Goal: Information Seeking & Learning: Learn about a topic

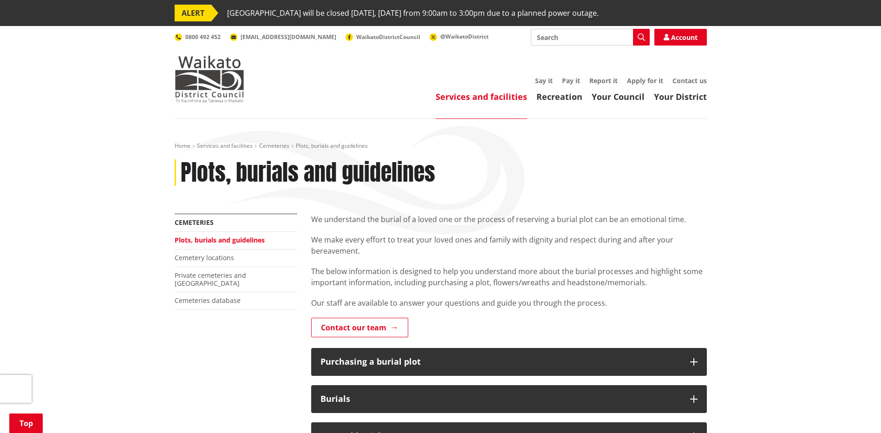
scroll to position [477, 0]
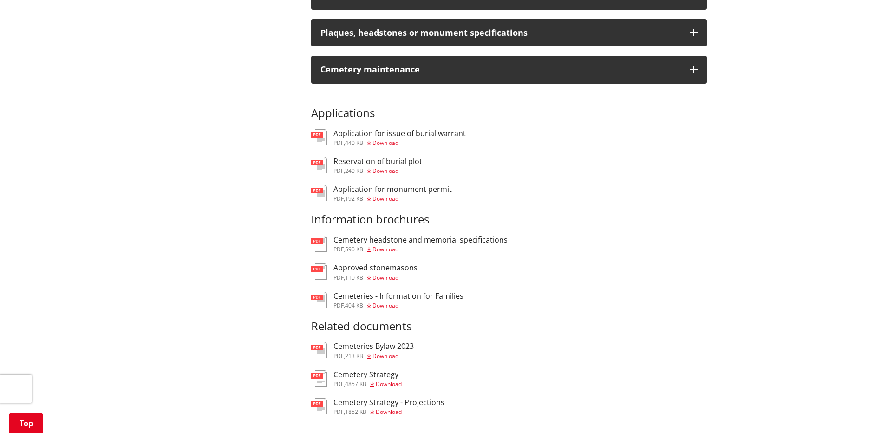
click at [409, 295] on h3 "Cemeteries - Information for Families" at bounding box center [398, 296] width 130 height 9
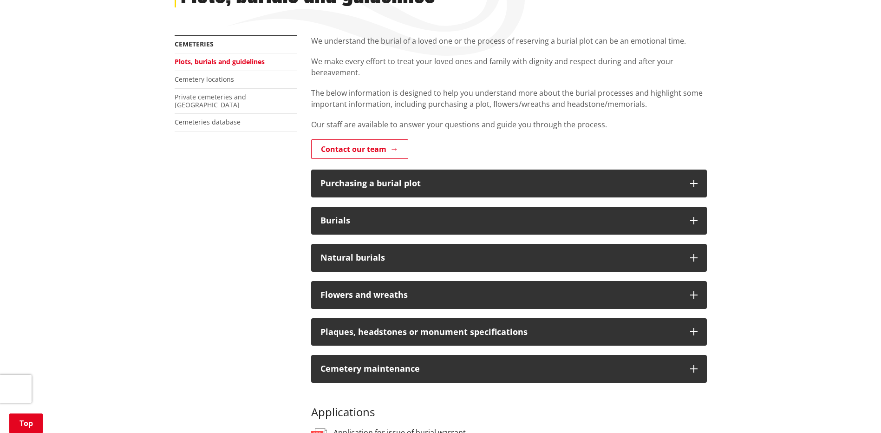
scroll to position [186, 0]
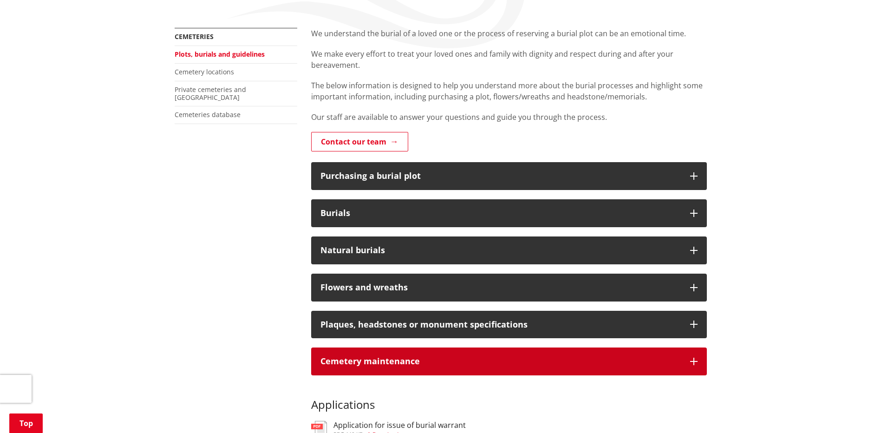
click at [685, 359] on button "Cemetery maintenance" at bounding box center [509, 361] width 396 height 28
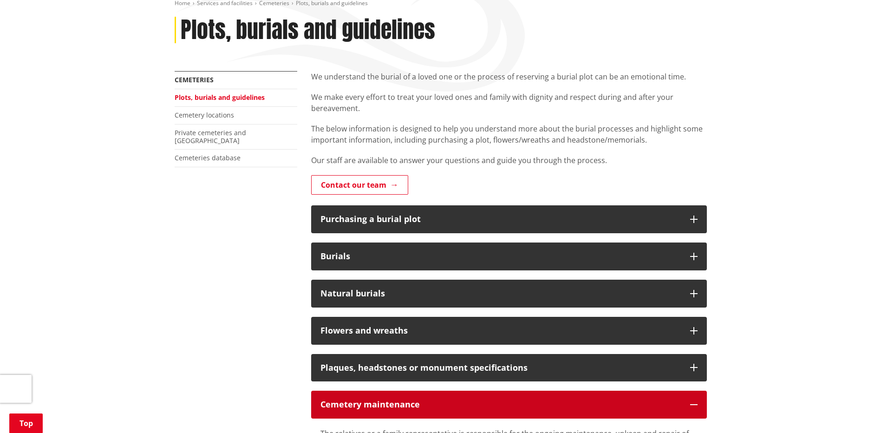
scroll to position [139, 0]
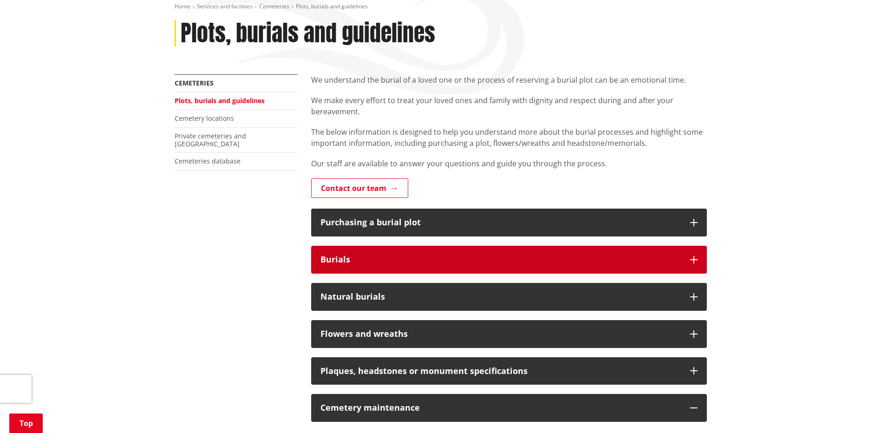
click at [694, 262] on icon "button" at bounding box center [693, 259] width 7 height 7
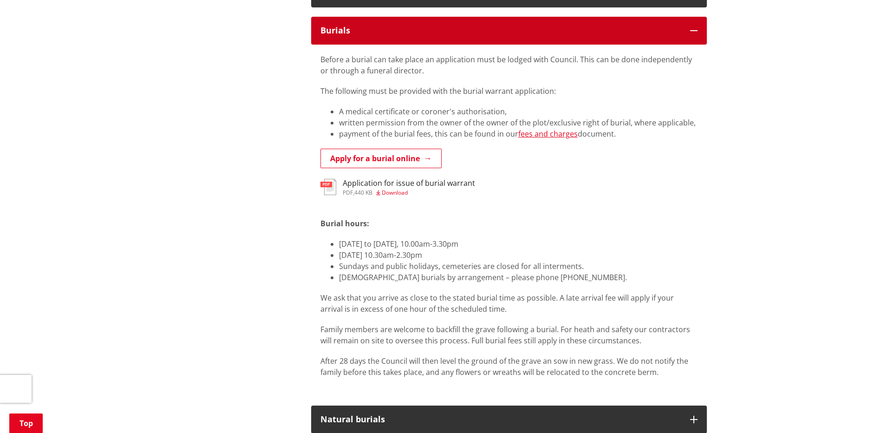
scroll to position [371, 0]
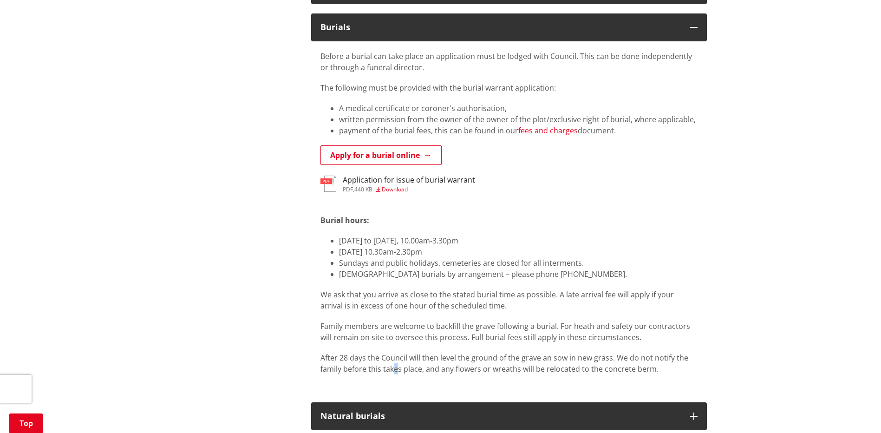
click at [393, 365] on p "After 28 days the Council will then level the ground of the grave an sow in new…" at bounding box center [508, 363] width 377 height 22
drag, startPoint x: 393, startPoint y: 365, endPoint x: 325, endPoint y: 354, distance: 69.5
click at [325, 354] on p "After 28 days the Council will then level the ground of the grave an sow in new…" at bounding box center [508, 363] width 377 height 22
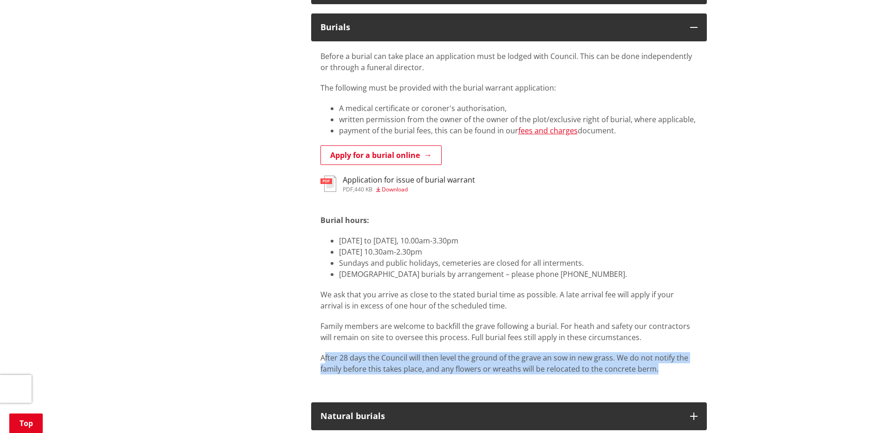
drag, startPoint x: 323, startPoint y: 354, endPoint x: 656, endPoint y: 371, distance: 333.4
click at [656, 371] on p "After 28 days the Council will then level the ground of the grave an sow in new…" at bounding box center [508, 363] width 377 height 22
copy p "fter 28 days the Council will then level the ground of the grave an sow in new …"
